Goal: Find specific page/section: Find specific page/section

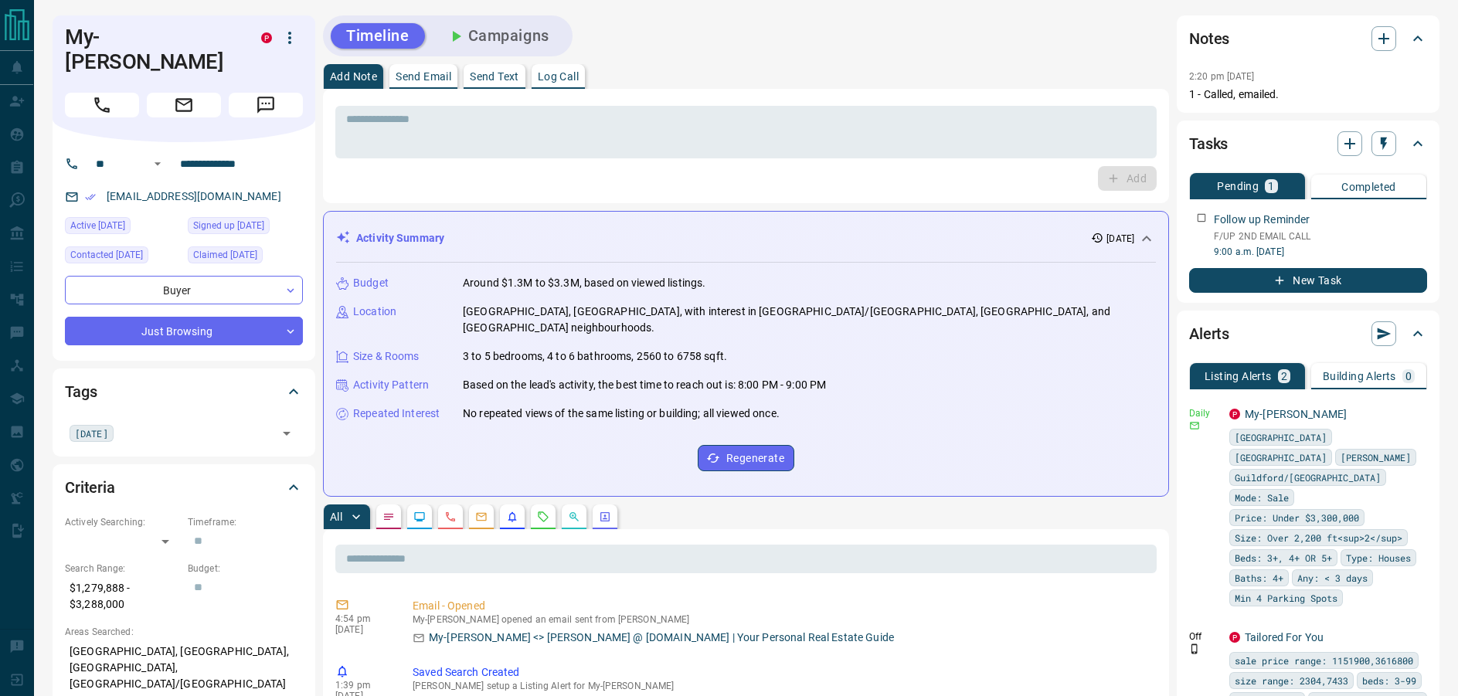
click at [546, 34] on button "Campaigns" at bounding box center [498, 36] width 134 height 26
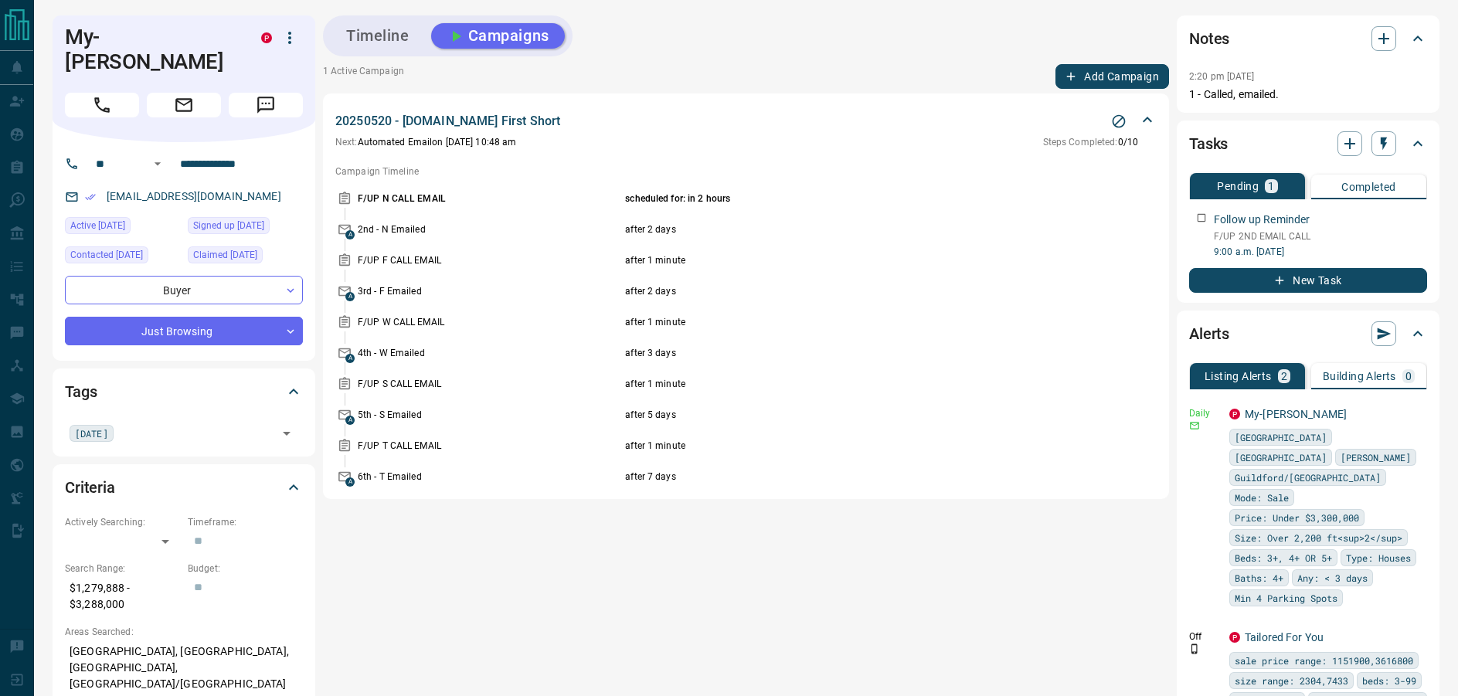
click at [379, 33] on button "Timeline" at bounding box center [378, 36] width 94 height 26
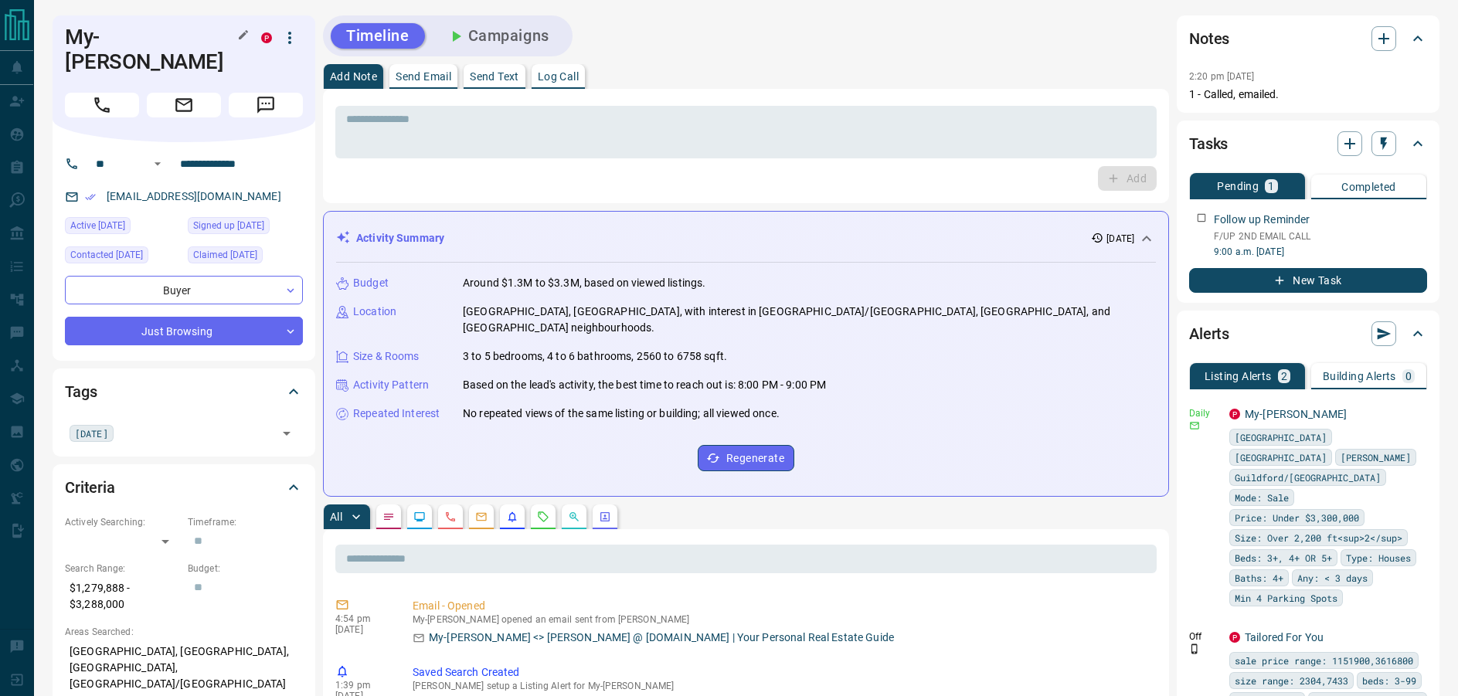
click at [154, 37] on h1 "My-[PERSON_NAME]" at bounding box center [151, 49] width 173 height 49
copy div "My-[PERSON_NAME] P"
click at [496, 41] on button "Campaigns" at bounding box center [498, 36] width 134 height 26
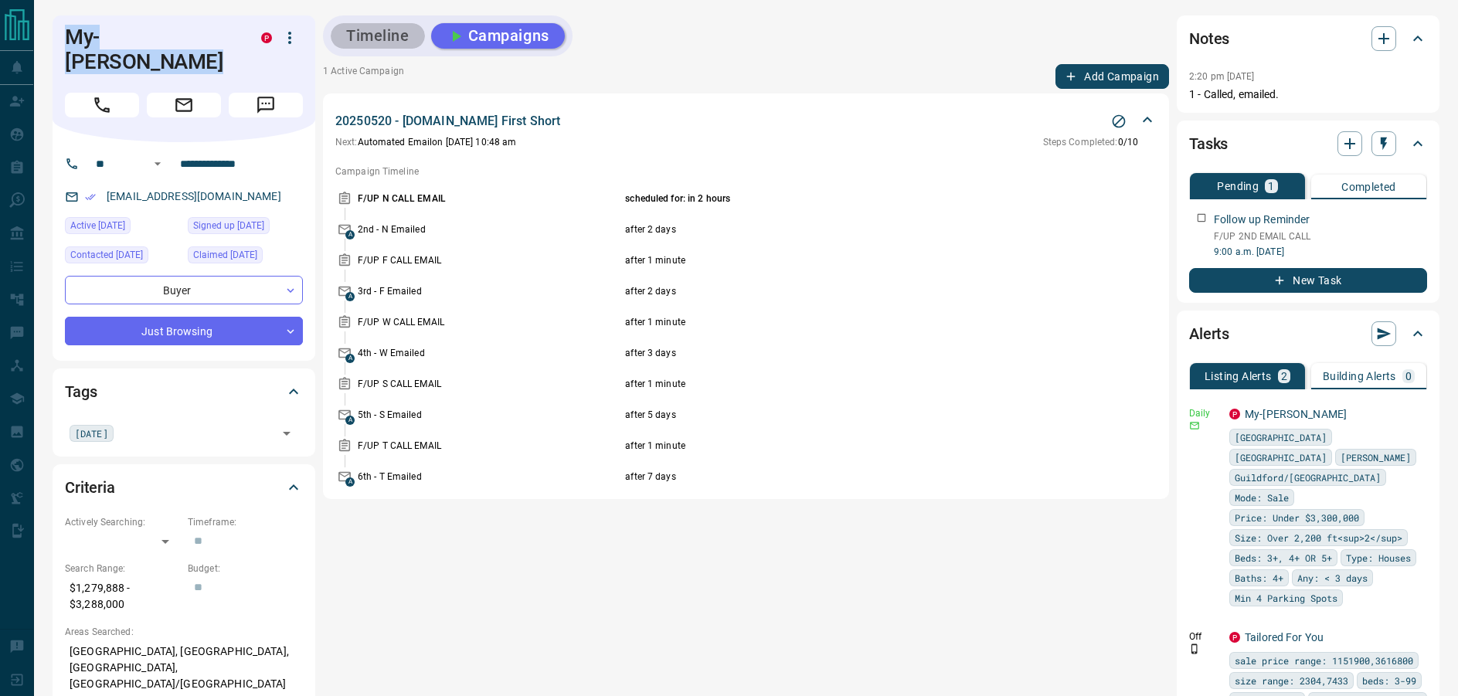
click at [380, 35] on button "Timeline" at bounding box center [378, 36] width 94 height 26
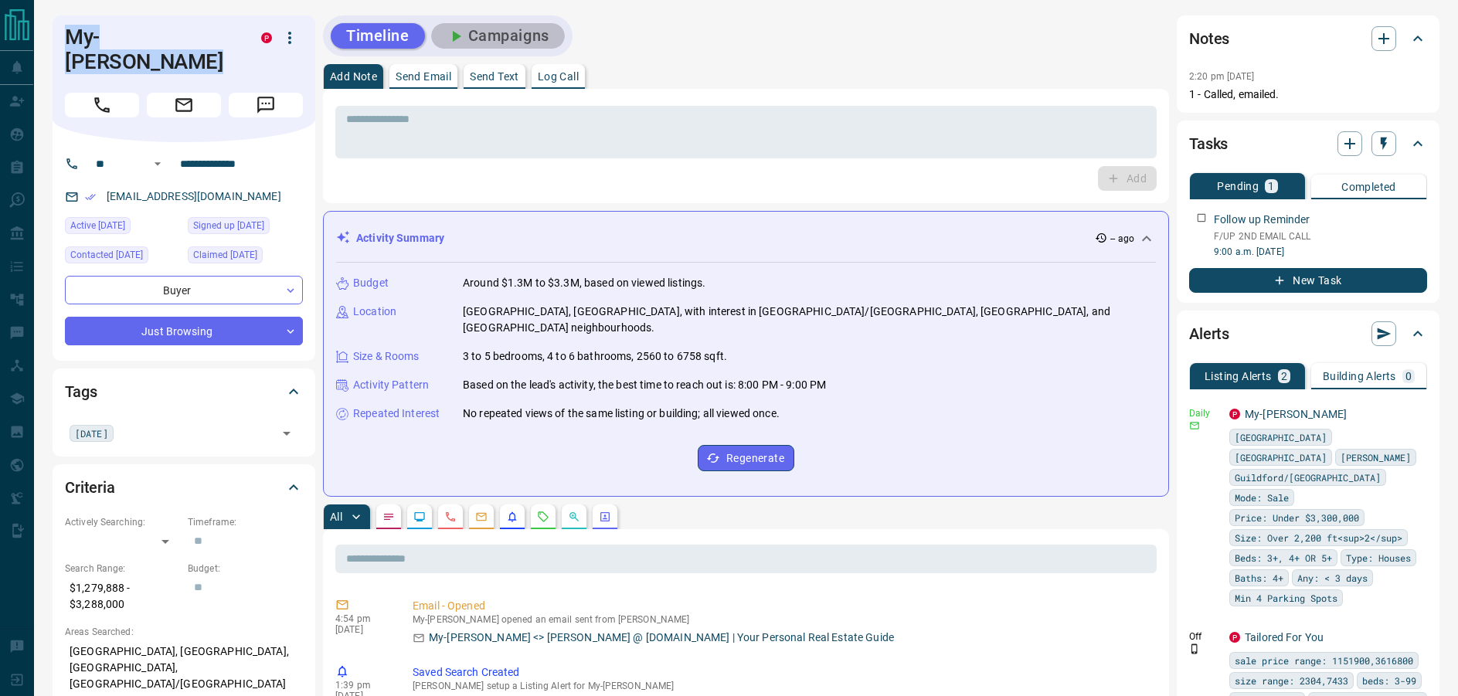
click at [478, 30] on button "Campaigns" at bounding box center [498, 36] width 134 height 26
